Goal: Transaction & Acquisition: Purchase product/service

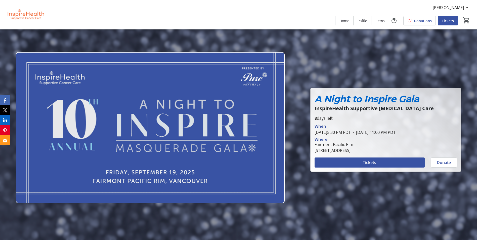
scroll to position [704, 0]
click at [376, 22] on span "Items" at bounding box center [379, 20] width 9 height 5
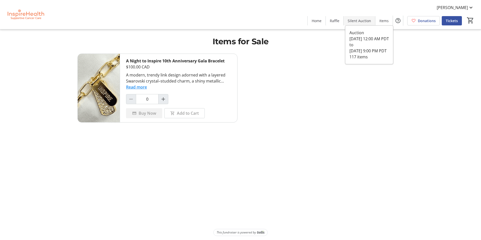
click at [364, 23] on span at bounding box center [358, 21] width 31 height 12
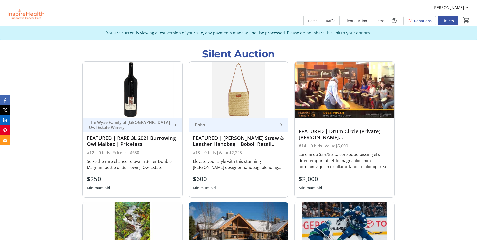
scroll to position [578, 0]
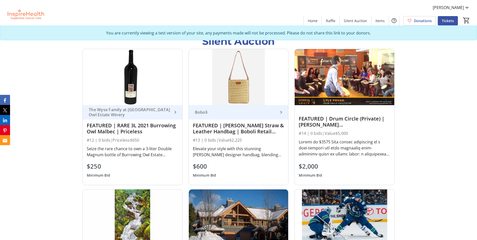
click at [246, 158] on div "Elevate your style with this stunning [PERSON_NAME] designer handbag, blending …" at bounding box center [239, 152] width 92 height 14
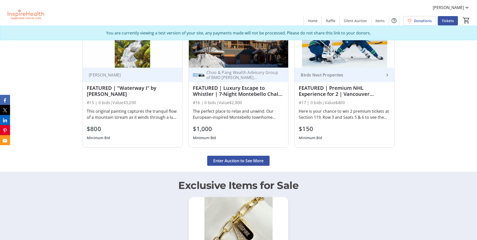
scroll to position [704, 0]
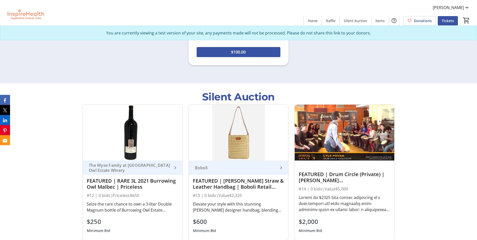
scroll to position [628, 0]
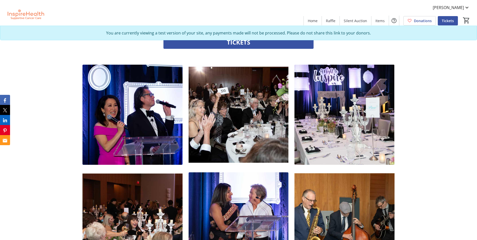
scroll to position [553, 0]
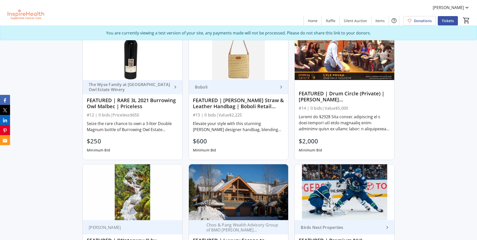
scroll to position [478, 0]
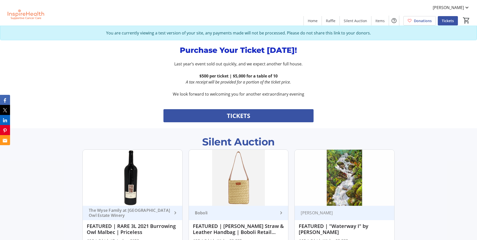
click at [252, 143] on div "Silent Auction" at bounding box center [238, 141] width 73 height 15
click at [268, 143] on div "Silent Auction" at bounding box center [238, 141] width 73 height 15
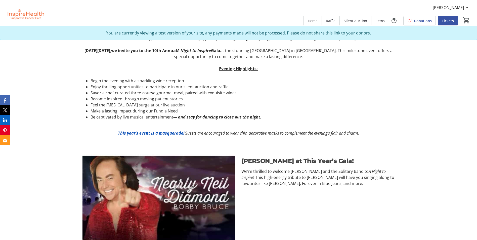
scroll to position [277, 0]
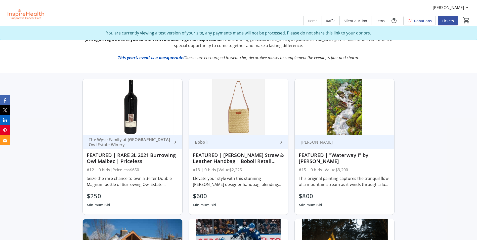
scroll to position [226, 0]
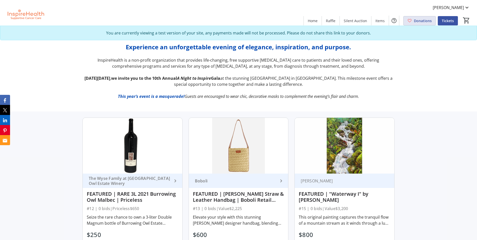
click at [423, 22] on span "Donations" at bounding box center [423, 20] width 18 height 5
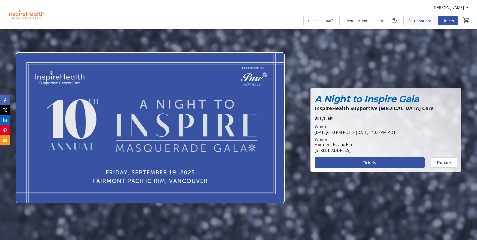
click at [420, 19] on span "Donations" at bounding box center [423, 20] width 18 height 5
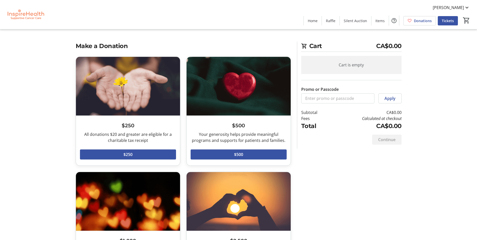
click at [340, 182] on div "Make a Donation $250 All donations $20 and greater are eligible for a charitabl…" at bounding box center [239, 227] width 332 height 373
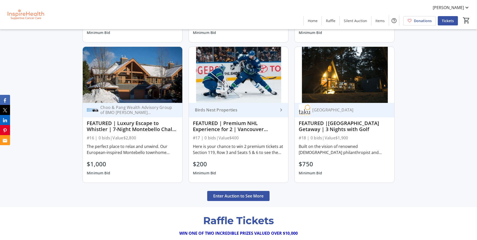
scroll to position [452, 0]
click at [260, 193] on span "Enter Auction to See More" at bounding box center [238, 196] width 50 height 6
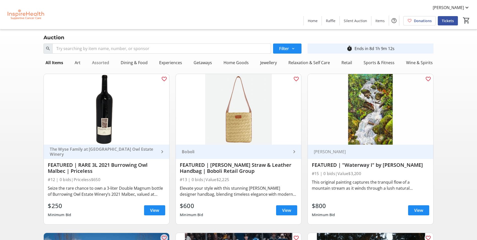
click at [99, 63] on div "Assorted" at bounding box center [100, 63] width 21 height 10
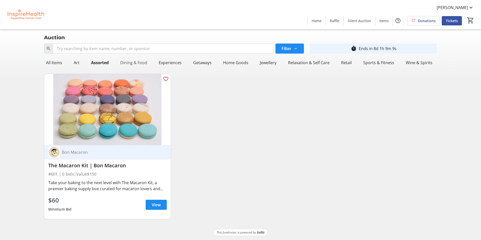
click at [140, 61] on div "Dining & Food" at bounding box center [133, 63] width 31 height 10
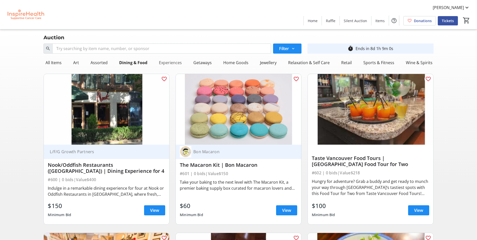
click at [172, 63] on div "Experiences" at bounding box center [170, 63] width 27 height 10
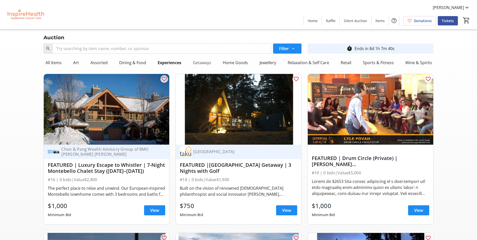
click at [200, 64] on div "Getaways" at bounding box center [202, 63] width 22 height 10
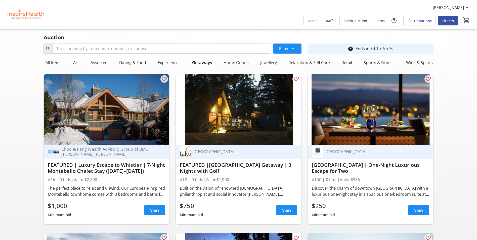
click at [232, 61] on div "Home Goods" at bounding box center [235, 63] width 29 height 10
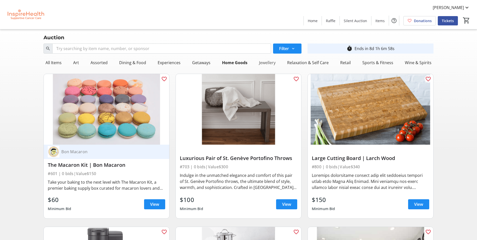
click at [268, 65] on div "Jewellery" at bounding box center [267, 63] width 21 height 10
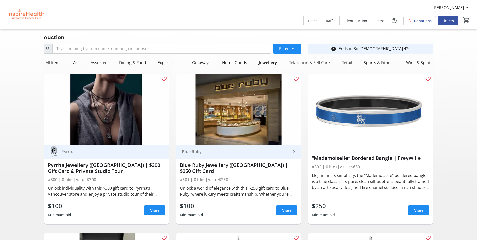
click at [297, 63] on div "Relaxation & Self Care" at bounding box center [308, 63] width 45 height 10
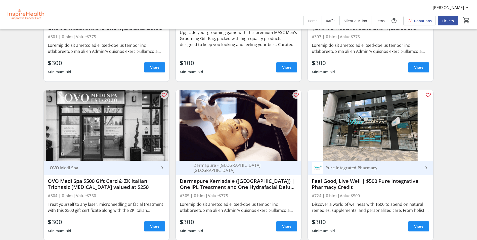
scroll to position [302, 0]
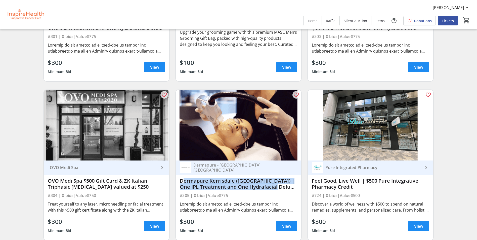
drag, startPoint x: 282, startPoint y: 188, endPoint x: 179, endPoint y: 183, distance: 102.4
click at [179, 183] on div "Dermapure - Vancouver Kerrisdale Dermapure Kerrisdale (Vancouver) | One IPL Tre…" at bounding box center [238, 200] width 125 height 80
drag, startPoint x: 179, startPoint y: 183, endPoint x: 212, endPoint y: 183, distance: 32.4
copy div "Dermapure Kerrisdale (Vancouver) | One IPL Treatment and One Hydrafacial Deluxe"
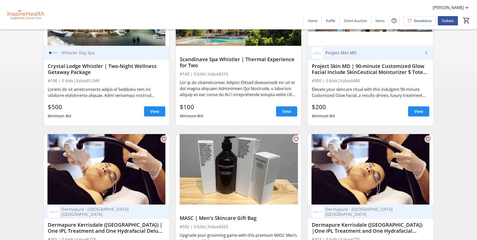
scroll to position [0, 0]
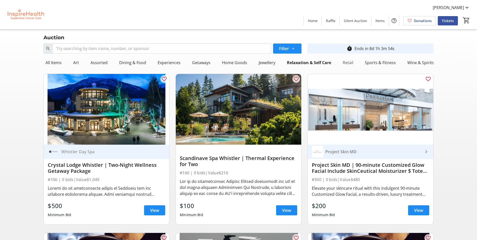
click at [350, 63] on div "Retail" at bounding box center [348, 63] width 15 height 10
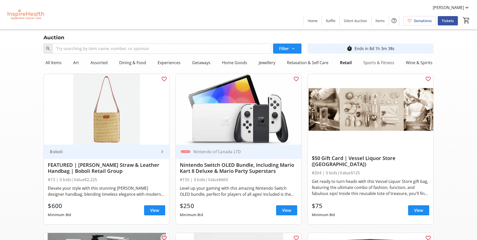
click at [376, 65] on div "Sports & Fitness" at bounding box center [378, 63] width 35 height 10
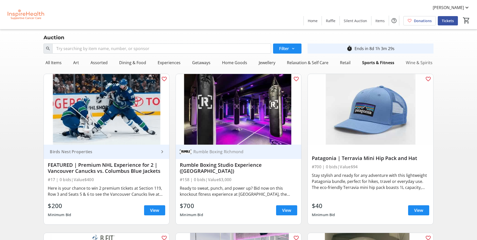
click at [412, 59] on div "Wine & Spirits" at bounding box center [419, 63] width 31 height 10
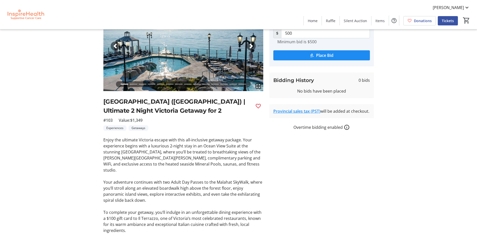
scroll to position [50, 0]
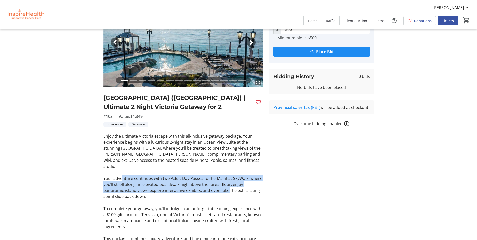
drag, startPoint x: 121, startPoint y: 173, endPoint x: 207, endPoint y: 185, distance: 87.2
click at [207, 185] on p "Your adventure continues with two Adult Day Passes to the Malahat SkyWalk, wher…" at bounding box center [183, 187] width 160 height 24
drag, startPoint x: 207, startPoint y: 185, endPoint x: 172, endPoint y: 184, distance: 35.0
click at [172, 184] on p "Your adventure continues with two Adult Day Passes to the Malahat SkyWalk, wher…" at bounding box center [183, 187] width 160 height 24
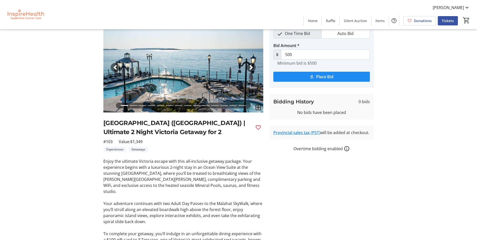
scroll to position [101, 0]
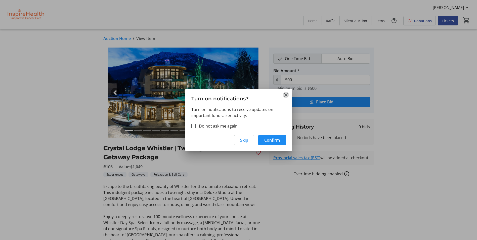
click at [284, 92] on mat-icon "Close" at bounding box center [286, 95] width 6 height 6
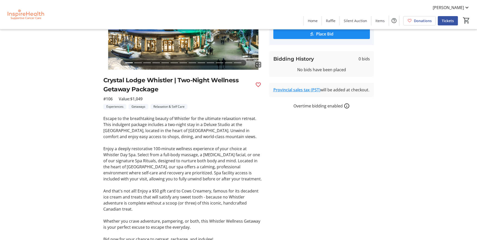
scroll to position [75, 0]
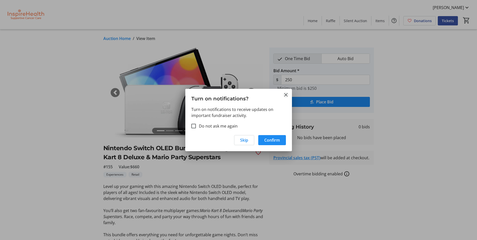
click at [286, 95] on mat-icon "Close" at bounding box center [286, 95] width 6 height 6
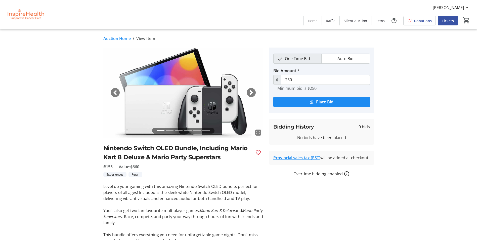
scroll to position [48, 0]
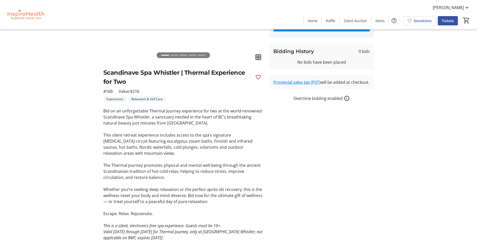
scroll to position [101, 0]
